Goal: Check status: Check status

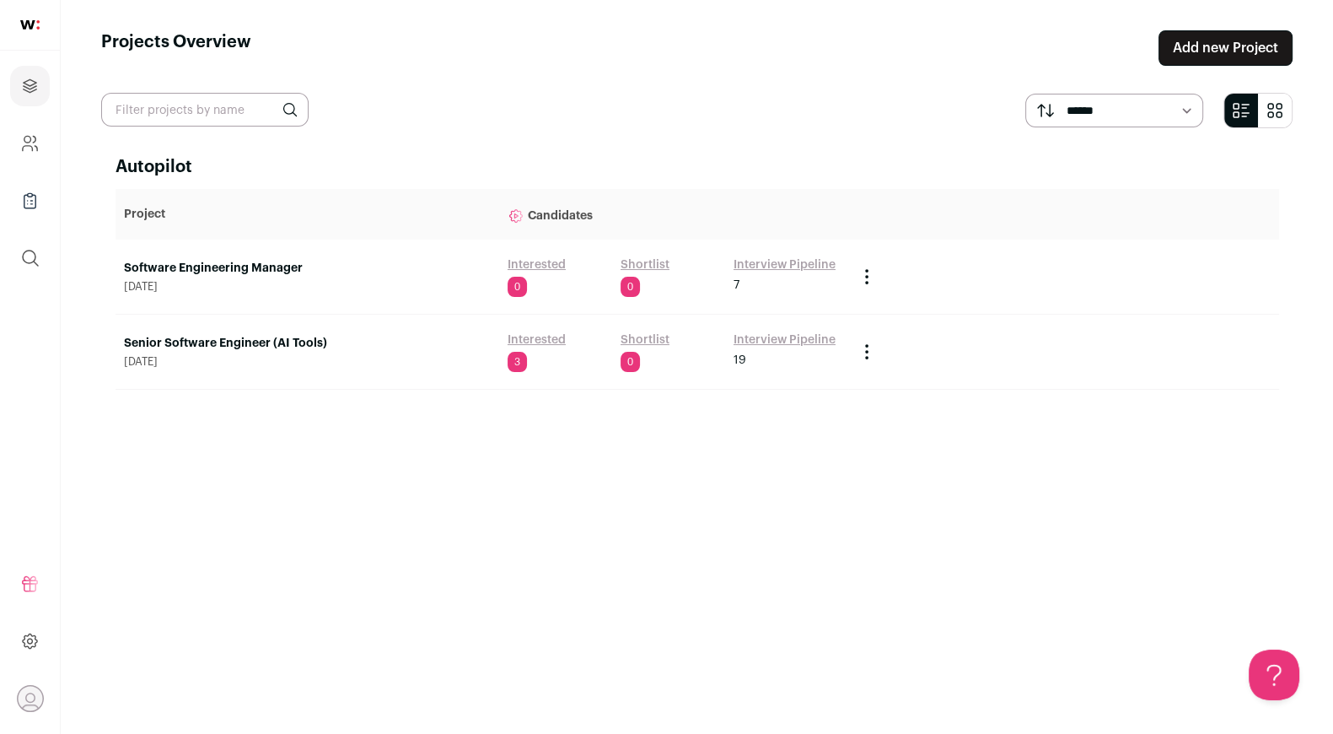
click at [299, 271] on link "Software Engineering Manager" at bounding box center [307, 268] width 367 height 17
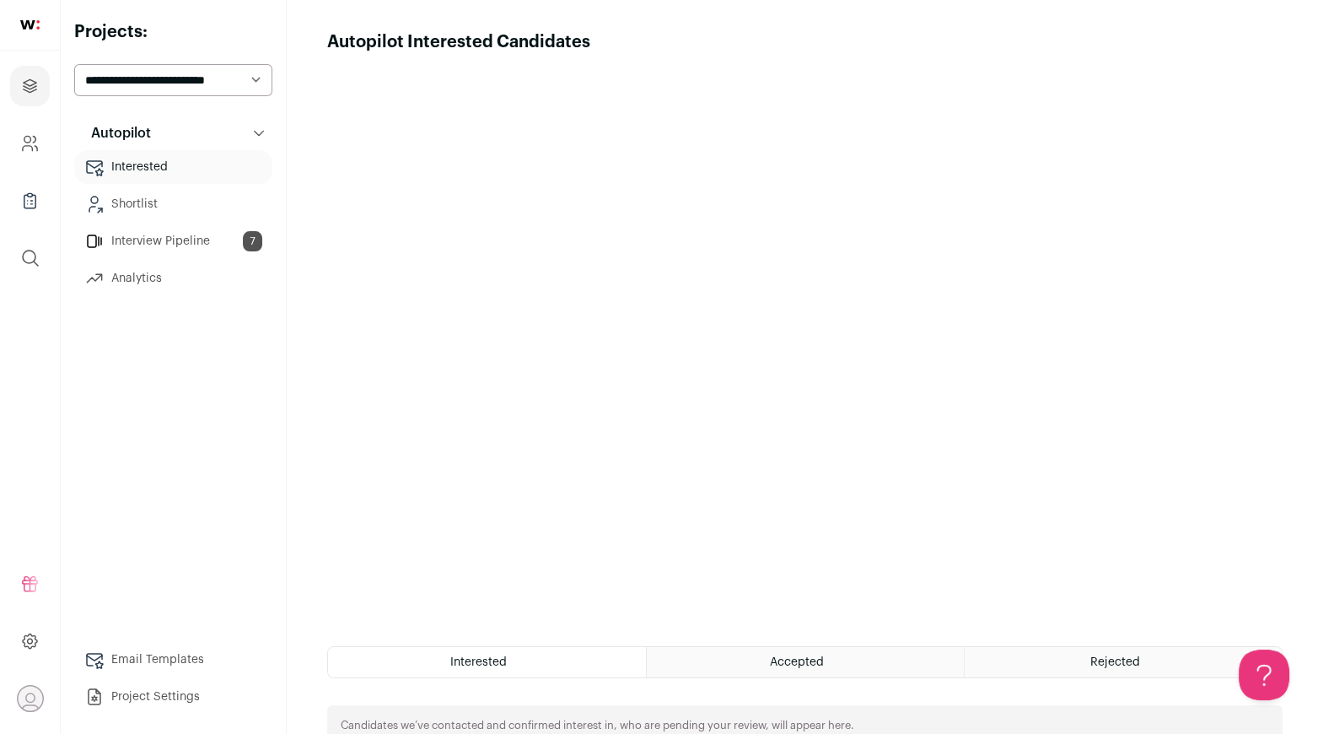
scroll to position [263, 0]
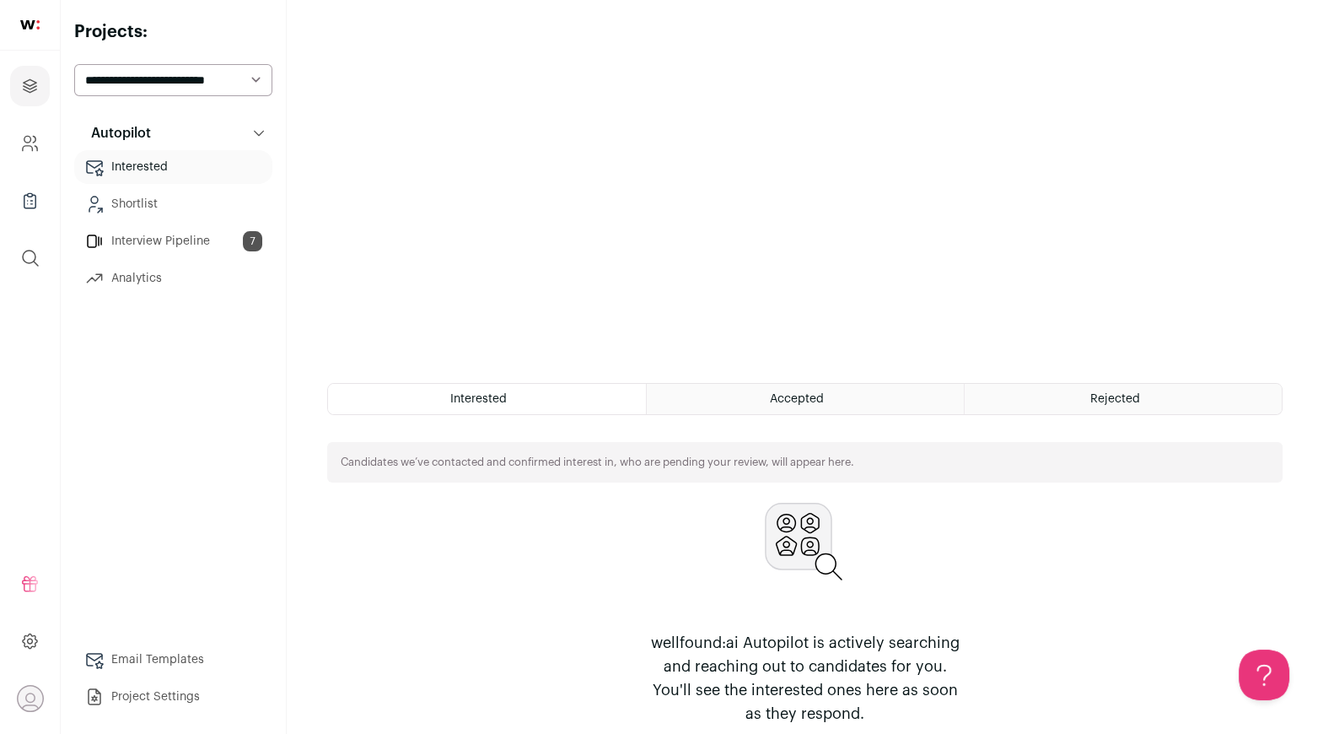
click at [186, 238] on link "Interview Pipeline 7" at bounding box center [173, 241] width 198 height 34
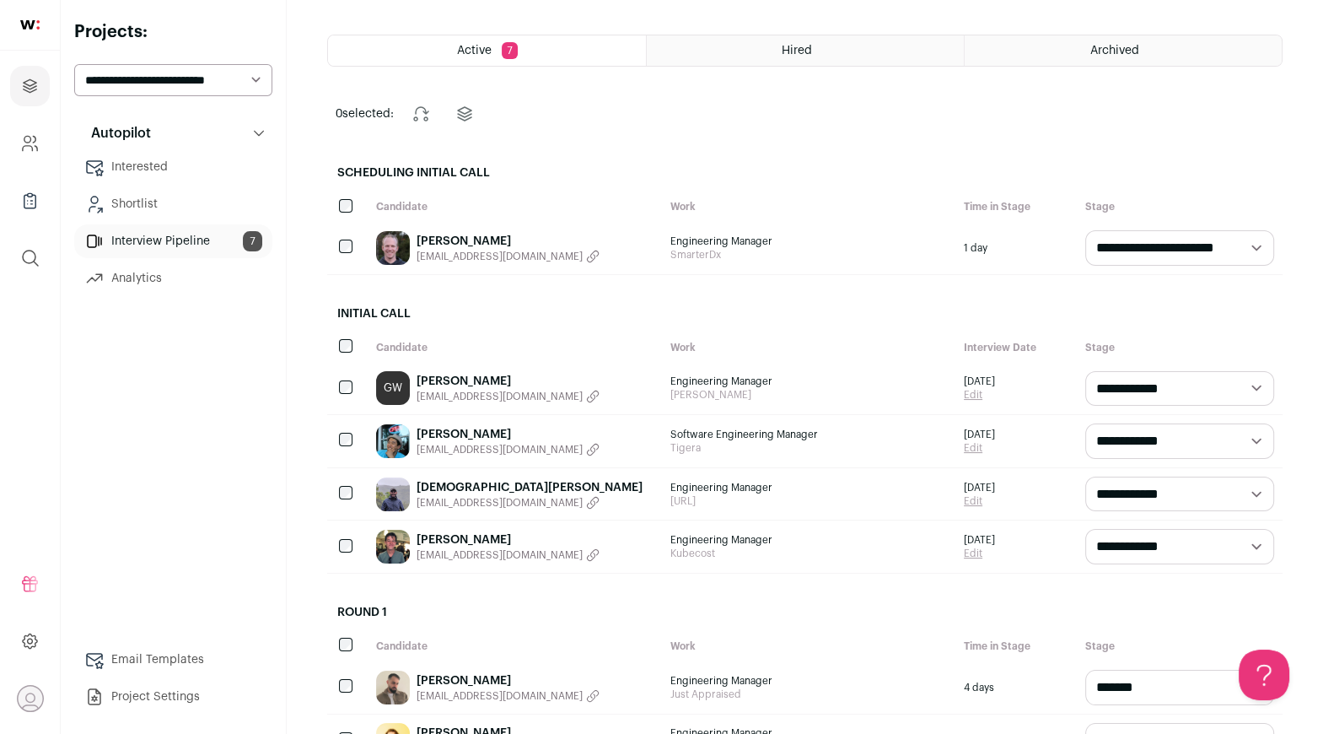
scroll to position [67, 0]
click at [465, 428] on link "[PERSON_NAME]" at bounding box center [508, 434] width 183 height 17
